Goal: Task Accomplishment & Management: Use online tool/utility

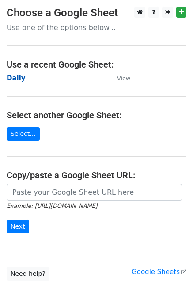
click at [18, 81] on strong "Daily" at bounding box center [16, 78] width 19 height 8
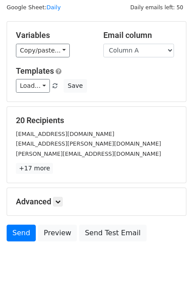
scroll to position [41, 0]
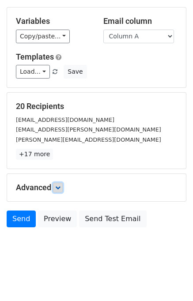
click at [58, 187] on icon at bounding box center [57, 187] width 5 height 5
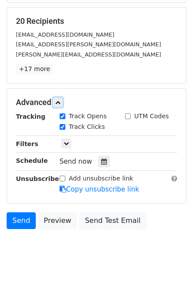
scroll to position [127, 0]
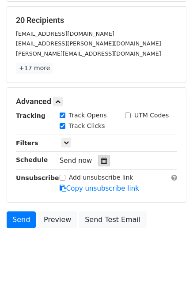
click at [102, 162] on div at bounding box center [104, 160] width 12 height 11
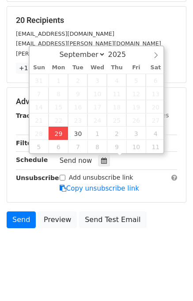
type input "2025-09-29 12:00"
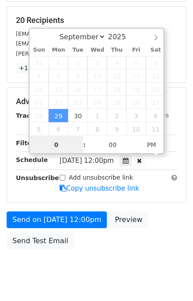
type input "04"
type input "2025-09-29 16:00"
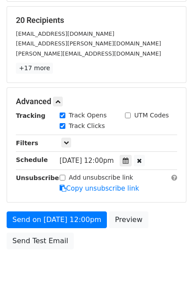
click at [159, 236] on div "Send on Sep 29 at 12:00pm Preview Send Test Email" at bounding box center [96, 232] width 193 height 42
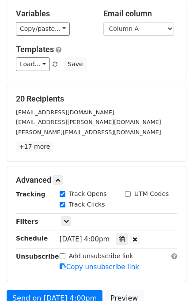
scroll to position [132, 0]
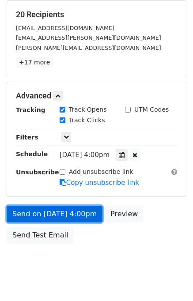
click at [79, 215] on link "Send on Sep 29 at 4:00pm" at bounding box center [55, 214] width 96 height 17
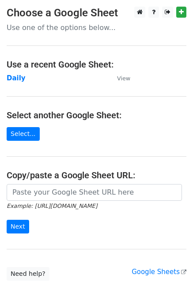
click at [12, 83] on td "Daily" at bounding box center [58, 78] width 102 height 10
click at [12, 77] on strong "Daily" at bounding box center [16, 78] width 19 height 8
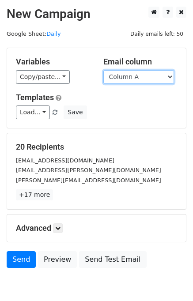
click at [148, 77] on select "Column A Column B Column C Column D Column E" at bounding box center [138, 77] width 71 height 14
select select "Column B"
click at [103, 70] on select "Column A Column B Column C Column D Column E" at bounding box center [138, 77] width 71 height 14
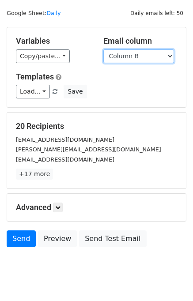
scroll to position [41, 0]
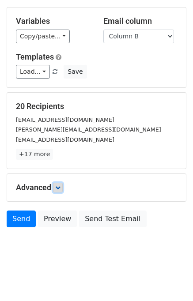
click at [60, 186] on icon at bounding box center [57, 187] width 5 height 5
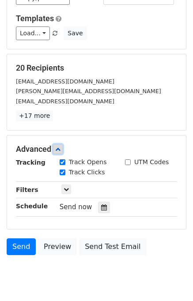
scroll to position [111, 0]
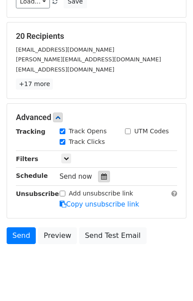
click at [101, 178] on icon at bounding box center [104, 176] width 6 height 6
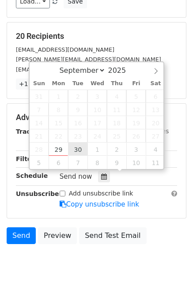
type input "2025-09-30 12:00"
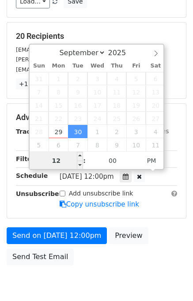
drag, startPoint x: 75, startPoint y: 151, endPoint x: 72, endPoint y: 158, distance: 8.5
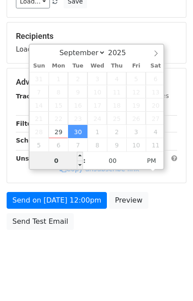
type input "05"
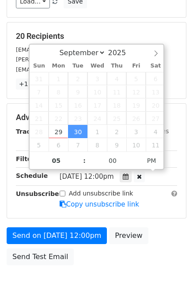
type input "2025-09-30 17:00"
click at [163, 231] on div "Send on Sep 30 at 12:00pm Preview Send Test Email" at bounding box center [96, 248] width 193 height 42
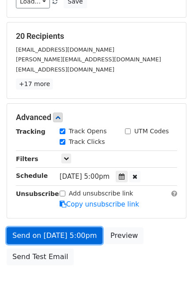
click at [64, 233] on link "Send on Sep 30 at 5:00pm" at bounding box center [55, 235] width 96 height 17
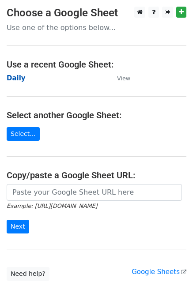
click at [15, 77] on strong "Daily" at bounding box center [16, 78] width 19 height 8
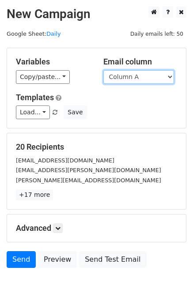
click at [148, 75] on select "Column A Column B Column C Column D Column E" at bounding box center [138, 77] width 71 height 14
select select "Column C"
click at [103, 70] on select "Column A Column B Column C Column D Column E" at bounding box center [138, 77] width 71 height 14
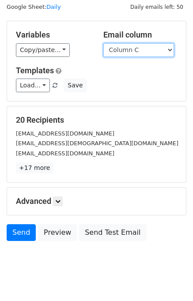
scroll to position [41, 0]
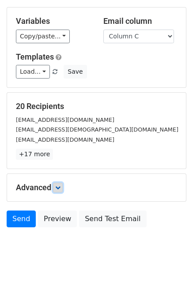
click at [60, 188] on icon at bounding box center [57, 187] width 5 height 5
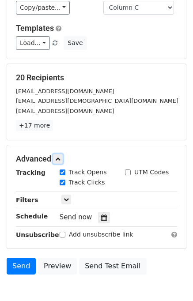
scroll to position [85, 0]
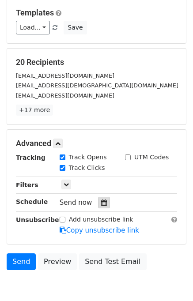
click at [102, 203] on div at bounding box center [104, 202] width 12 height 11
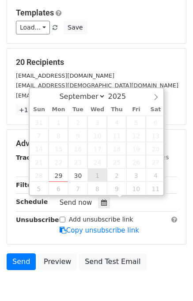
type input "2025-10-01 12:00"
select select "9"
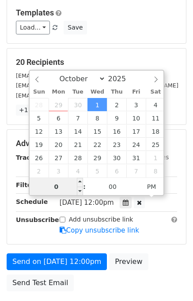
type input "06"
type input "2025-10-01 18:00"
click at [149, 253] on div "Send on Oct 1 at 12:00pm Preview Send Test Email" at bounding box center [96, 274] width 193 height 42
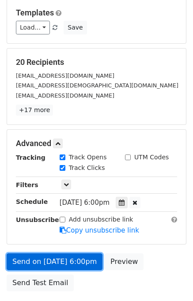
click at [76, 257] on link "Send on Oct 1 at 6:00pm" at bounding box center [55, 261] width 96 height 17
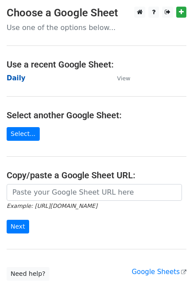
click at [10, 78] on strong "Daily" at bounding box center [16, 78] width 19 height 8
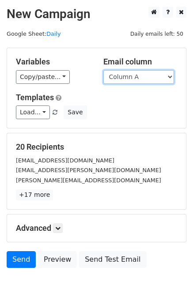
drag, startPoint x: 123, startPoint y: 73, endPoint x: 128, endPoint y: 79, distance: 7.2
click at [125, 73] on select "Column A Column B Column C Column D Column E" at bounding box center [138, 77] width 71 height 14
select select "Column D"
click at [103, 70] on select "Column A Column B Column C Column D Column E" at bounding box center [138, 77] width 71 height 14
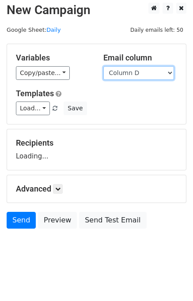
scroll to position [5, 0]
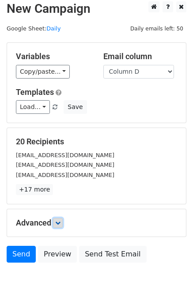
click at [60, 222] on icon at bounding box center [57, 222] width 5 height 5
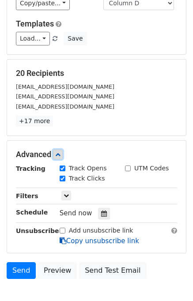
scroll to position [104, 0]
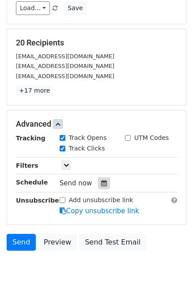
click at [101, 184] on icon at bounding box center [104, 183] width 6 height 6
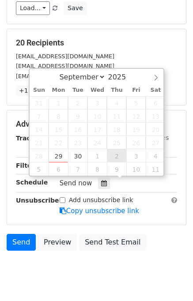
type input "[DATE] 12:00"
select select "9"
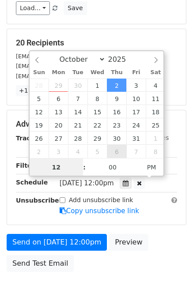
scroll to position [0, 0]
type input "07"
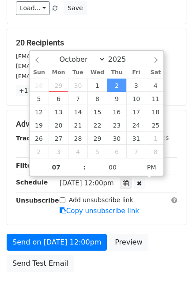
type input "[DATE] 19:00"
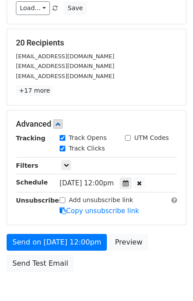
click at [161, 235] on div "Send on [DATE] 12:00pm Preview Send Test Email" at bounding box center [96, 255] width 193 height 42
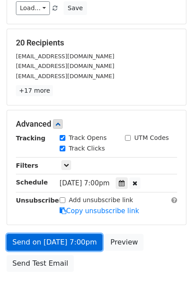
click at [56, 241] on link "Send on [DATE] 7:00pm" at bounding box center [55, 242] width 96 height 17
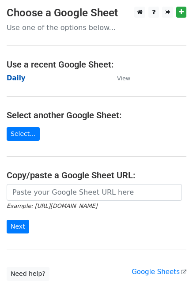
click at [15, 75] on strong "Daily" at bounding box center [16, 78] width 19 height 8
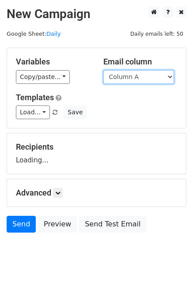
click at [142, 78] on select "Column A Column B Column C Column D Column E" at bounding box center [138, 77] width 71 height 14
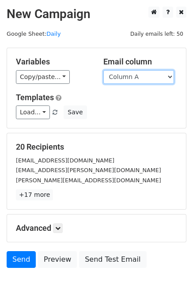
click at [136, 75] on select "Column A Column B Column C Column D Column E" at bounding box center [138, 77] width 71 height 14
select select "Column E"
click at [103, 70] on select "Column A Column B Column C Column D Column E" at bounding box center [138, 77] width 71 height 14
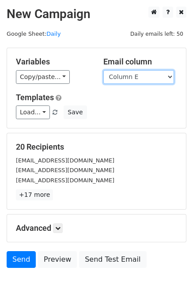
scroll to position [41, 0]
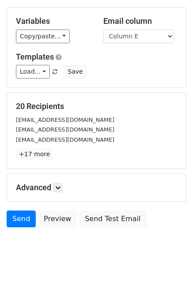
click at [66, 183] on h5 "Advanced" at bounding box center [96, 188] width 161 height 10
click at [60, 185] on icon at bounding box center [57, 187] width 5 height 5
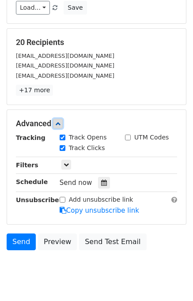
scroll to position [106, 0]
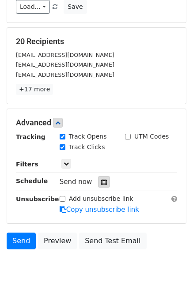
click at [101, 179] on icon at bounding box center [104, 182] width 6 height 6
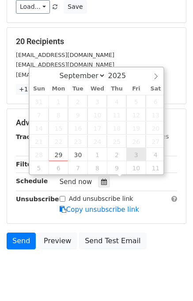
type input "[DATE] 12:00"
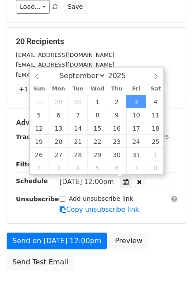
select select "9"
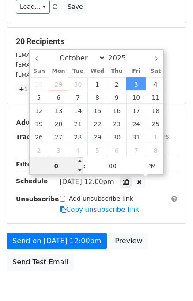
type input "08"
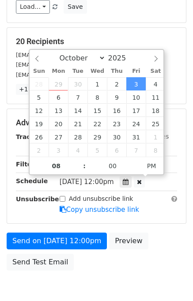
type input "[DATE] 20:00"
click at [157, 243] on div "Send on [DATE] 12:00pm Preview Send Test Email" at bounding box center [96, 254] width 193 height 42
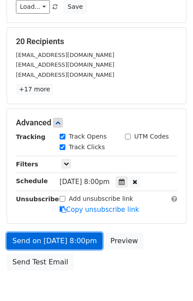
click at [56, 236] on link "Send on [DATE] 8:00pm" at bounding box center [55, 241] width 96 height 17
